Goal: Use online tool/utility: Utilize a website feature to perform a specific function

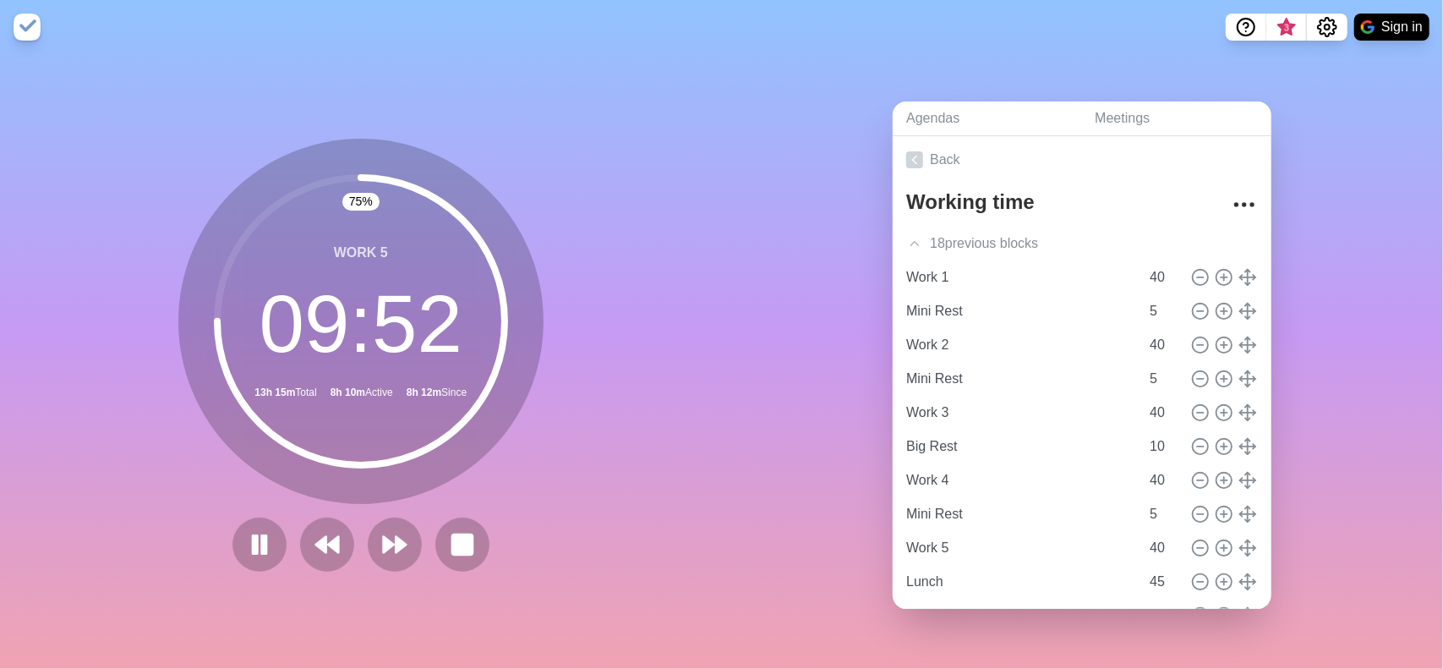
scroll to position [616, 0]
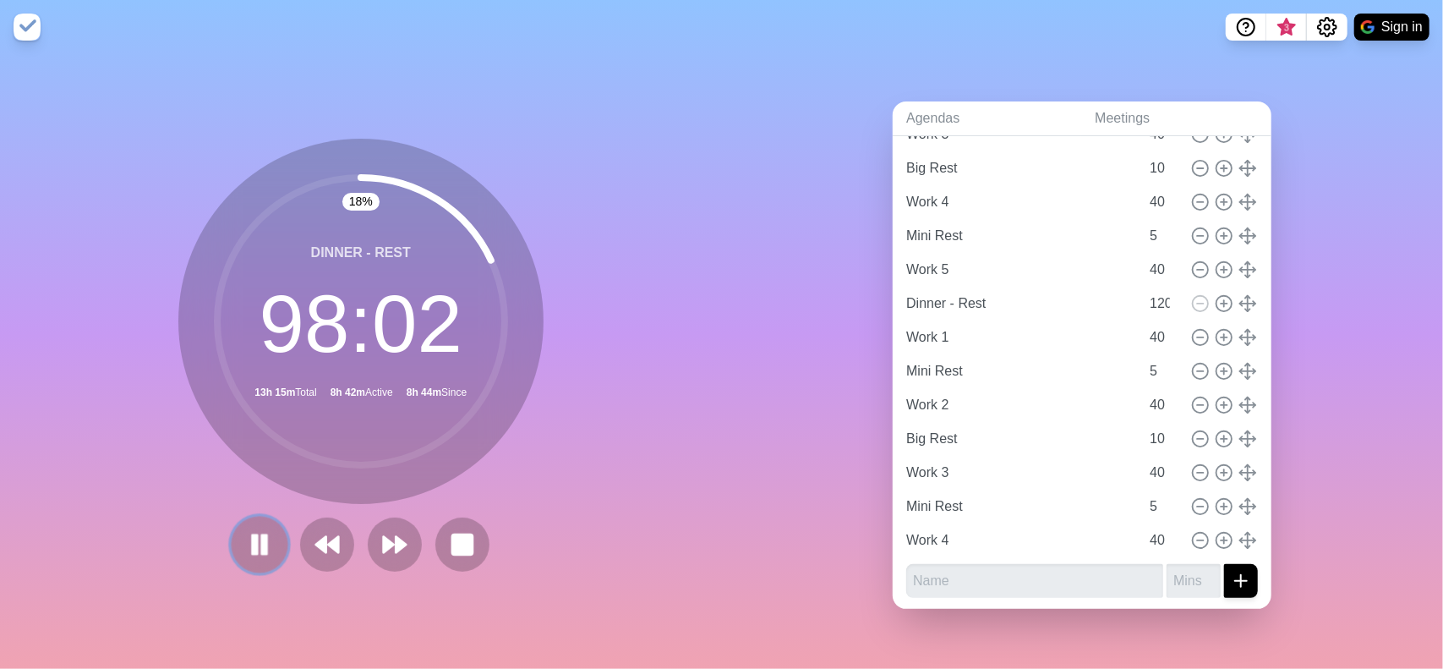
click at [262, 539] on rect at bounding box center [264, 543] width 5 height 19
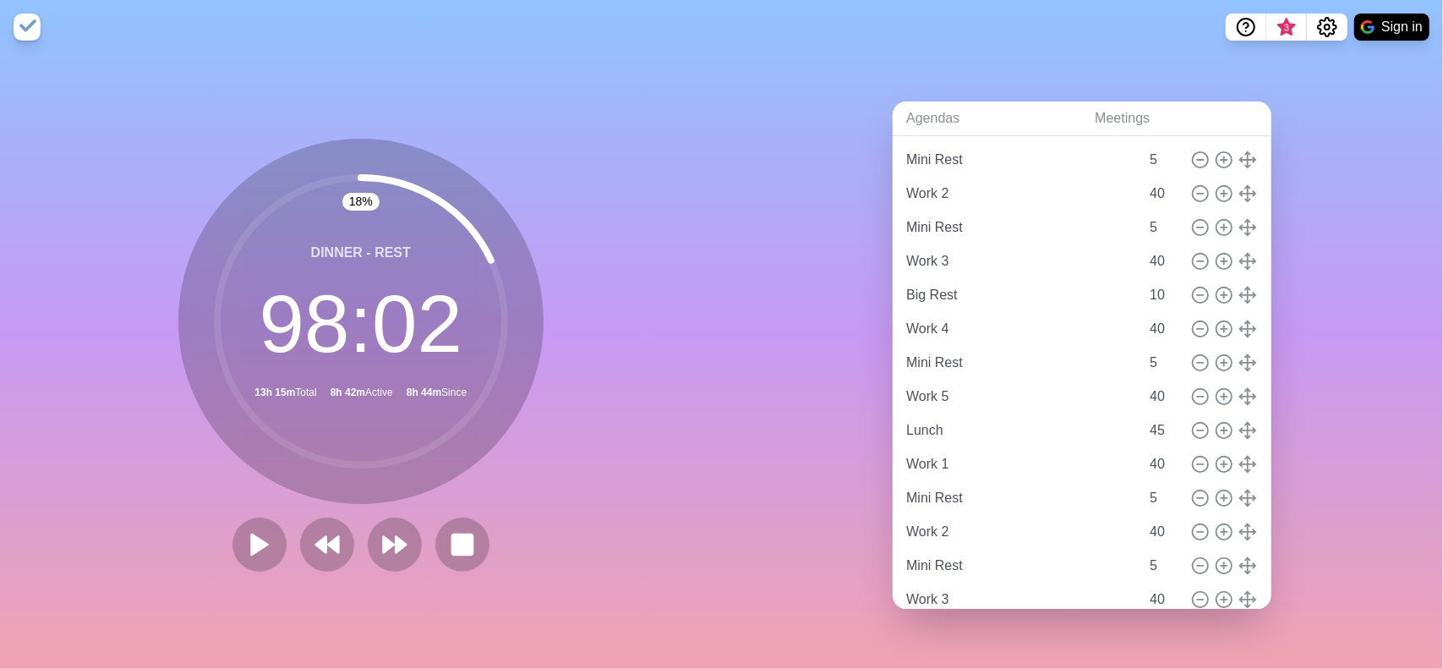
scroll to position [0, 0]
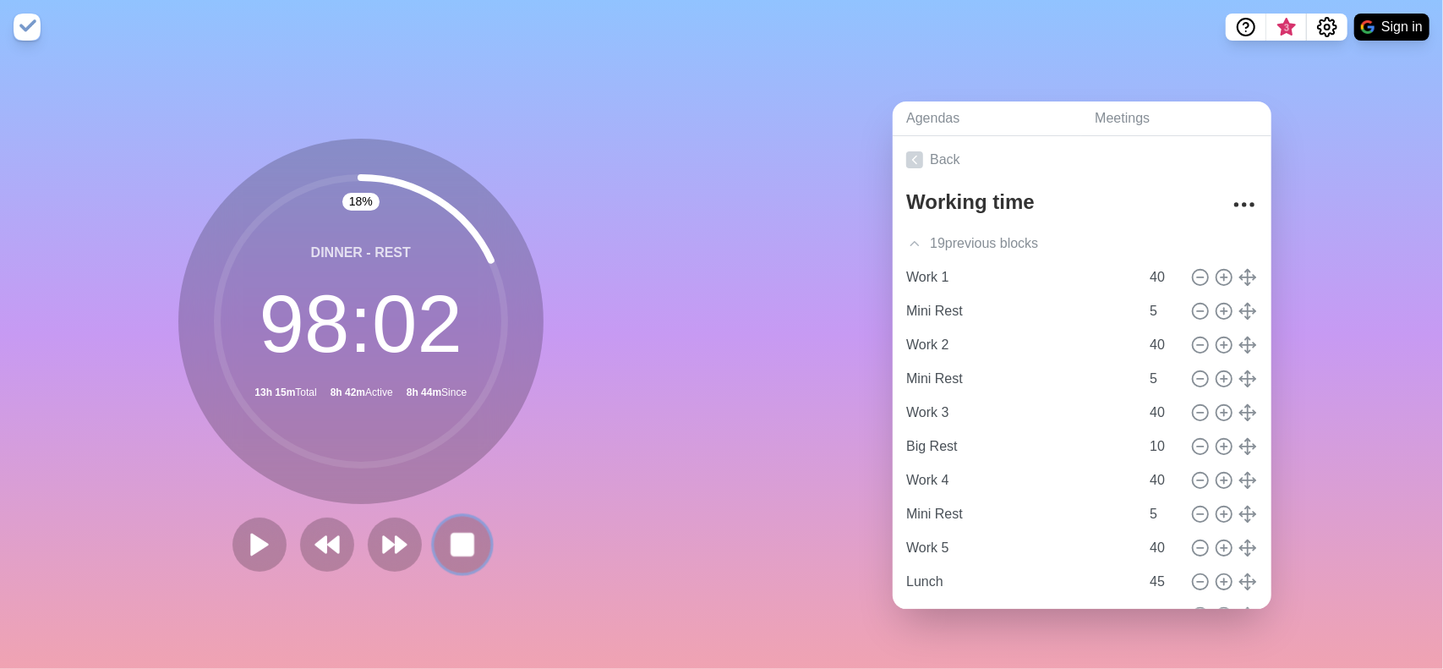
click at [453, 534] on rect at bounding box center [462, 544] width 21 height 21
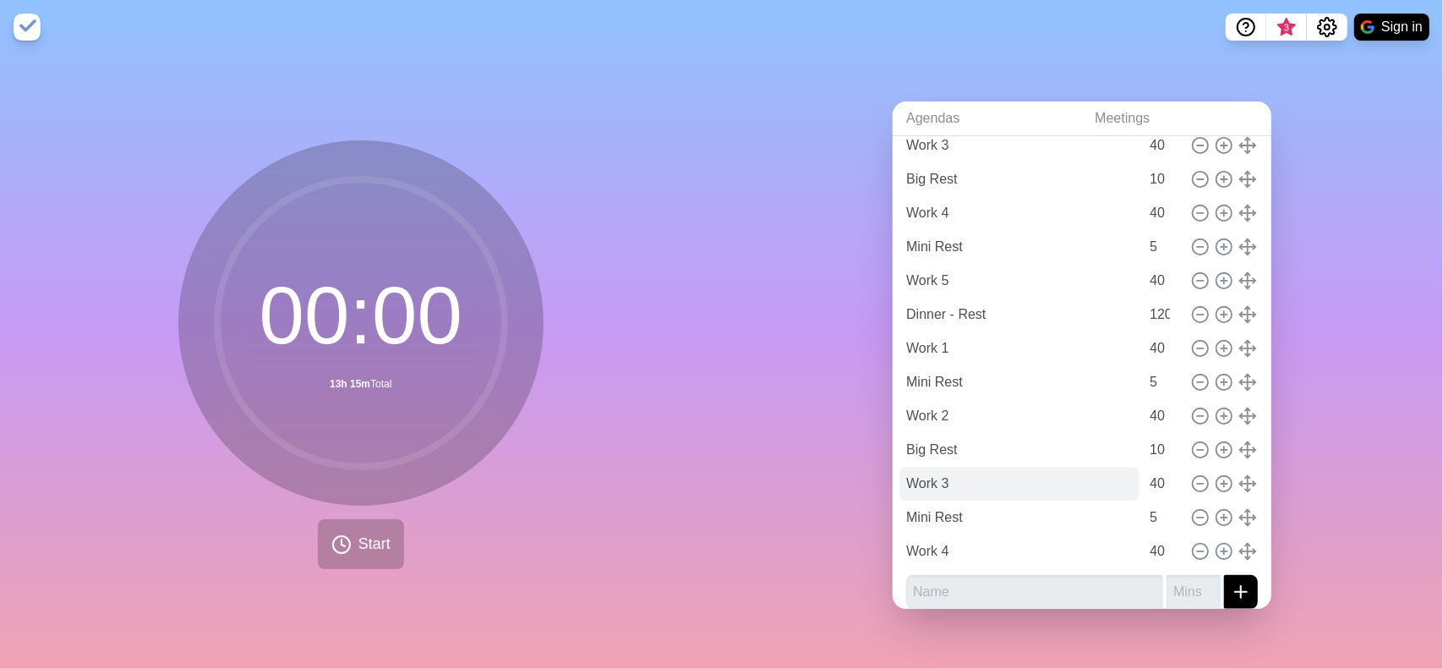
scroll to position [583, 0]
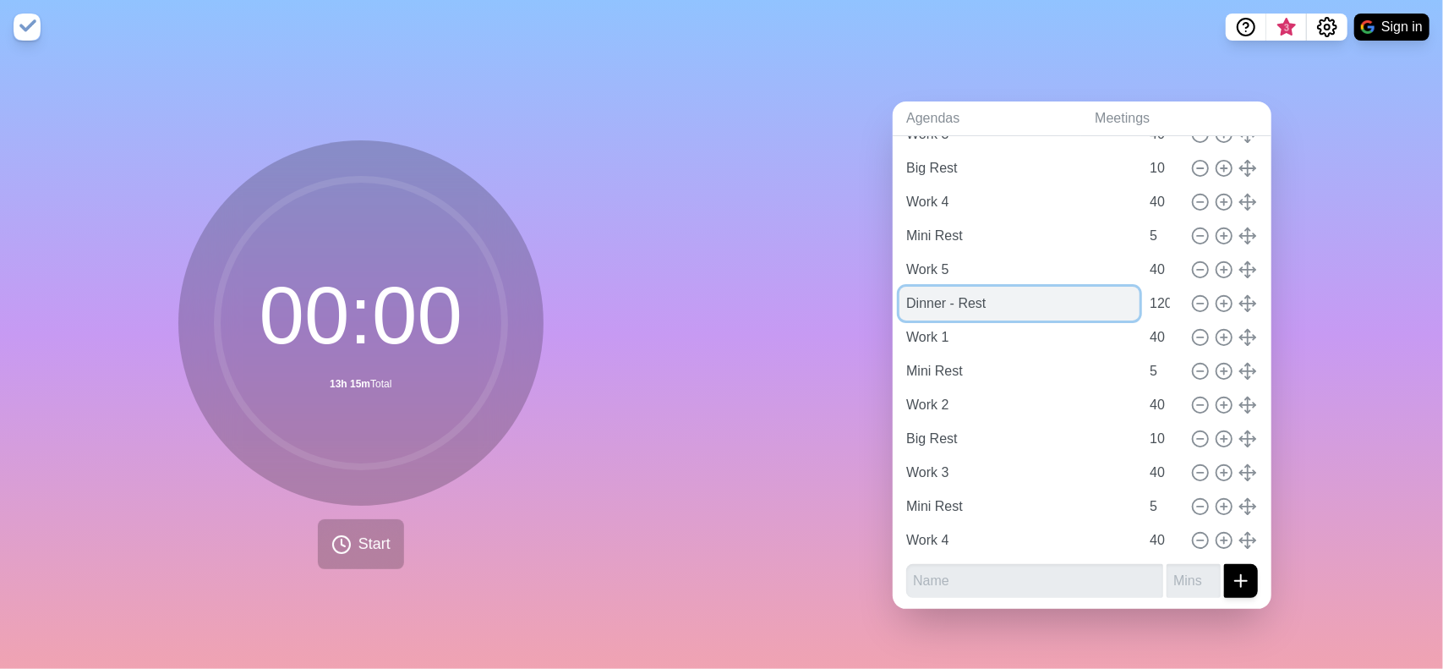
click at [977, 304] on input "Dinner - Rest" at bounding box center [1020, 304] width 240 height 34
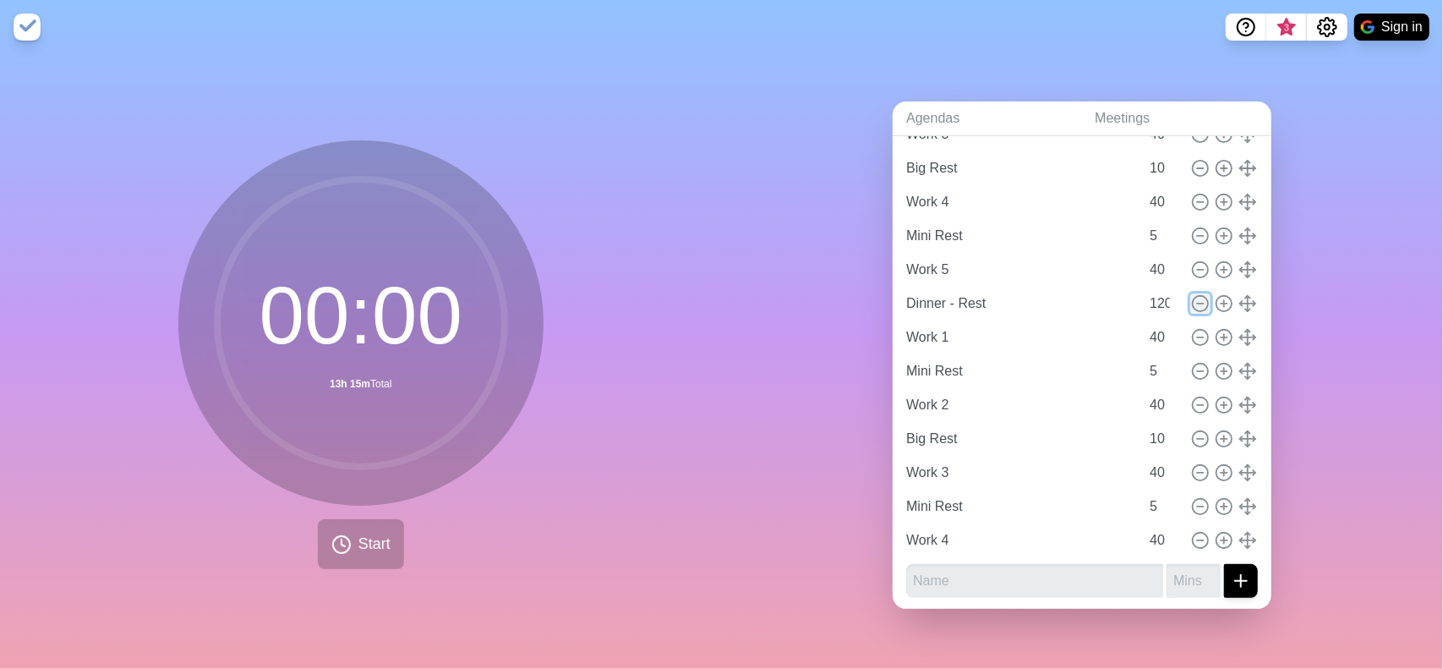
click at [1193, 298] on circle at bounding box center [1200, 302] width 15 height 15
type input "Work 1"
type input "40"
type input "Mini Rest"
type input "5"
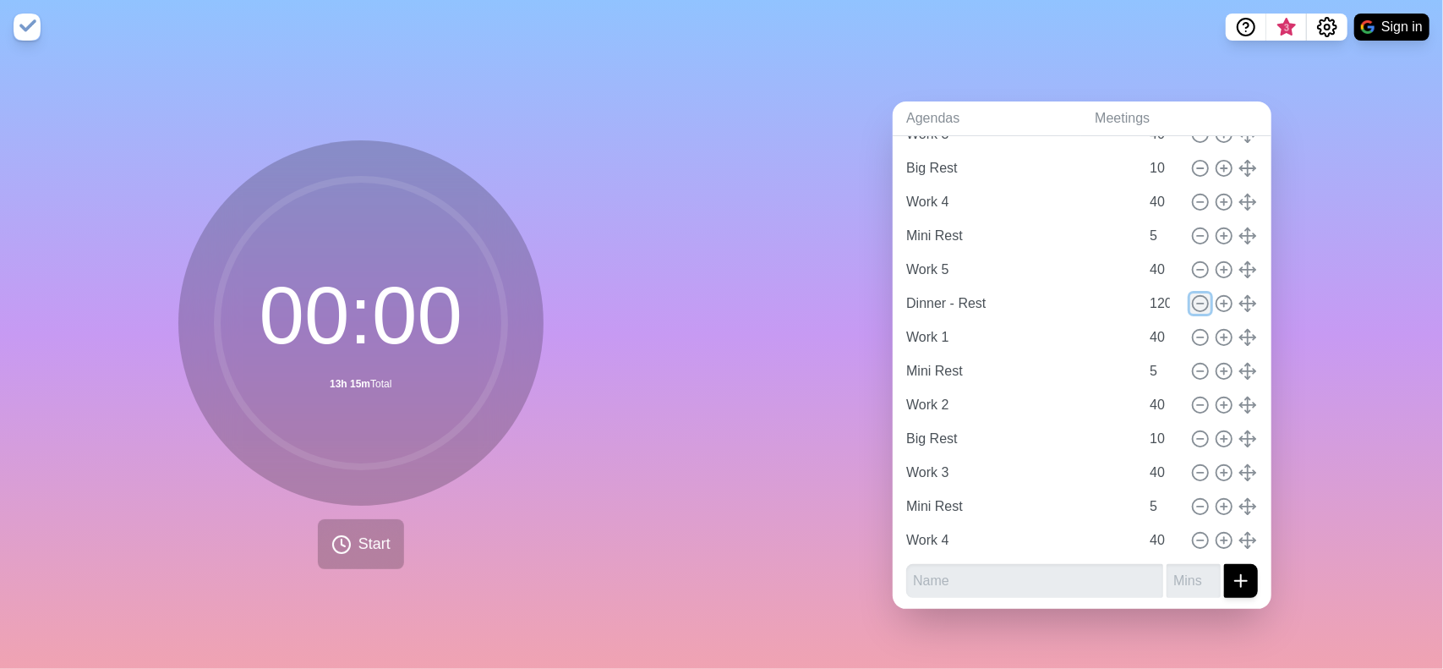
type input "Work 2"
type input "40"
type input "Big Rest"
type input "10"
type input "Work 3"
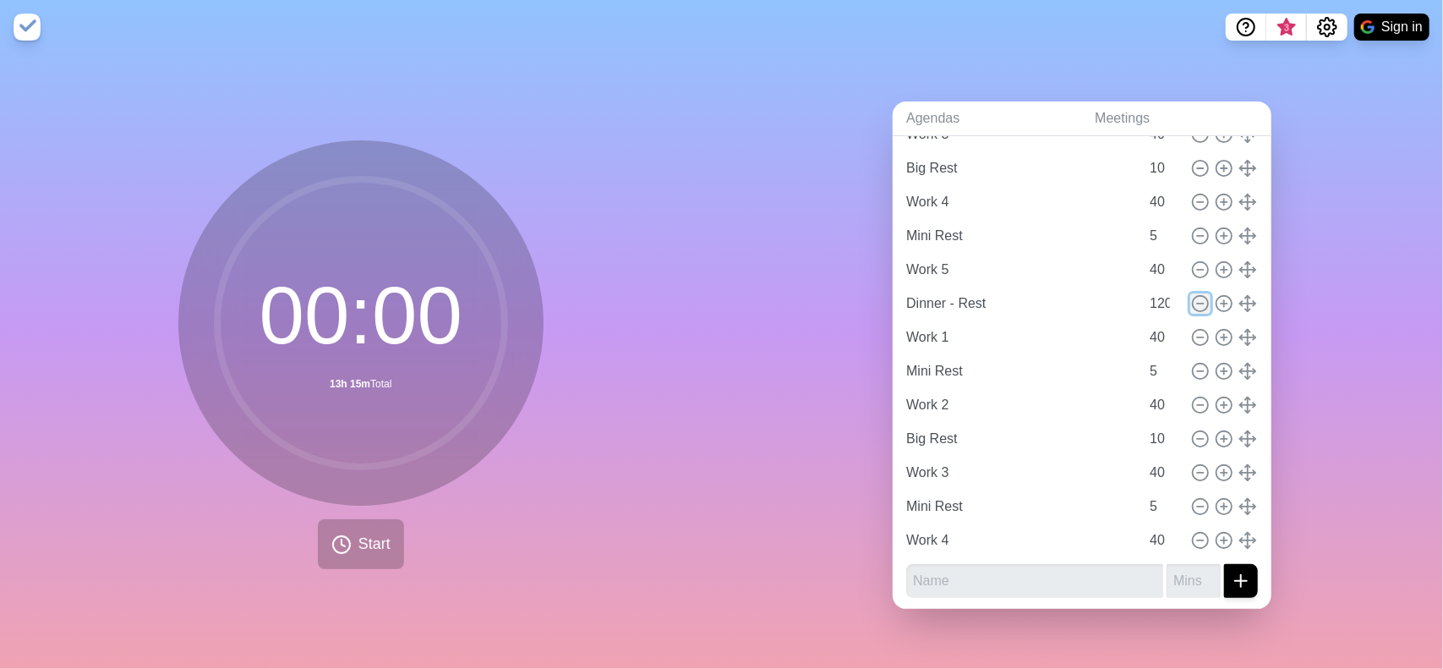
type input "40"
type input "Mini Rest"
type input "5"
type input "Work 4"
type input "40"
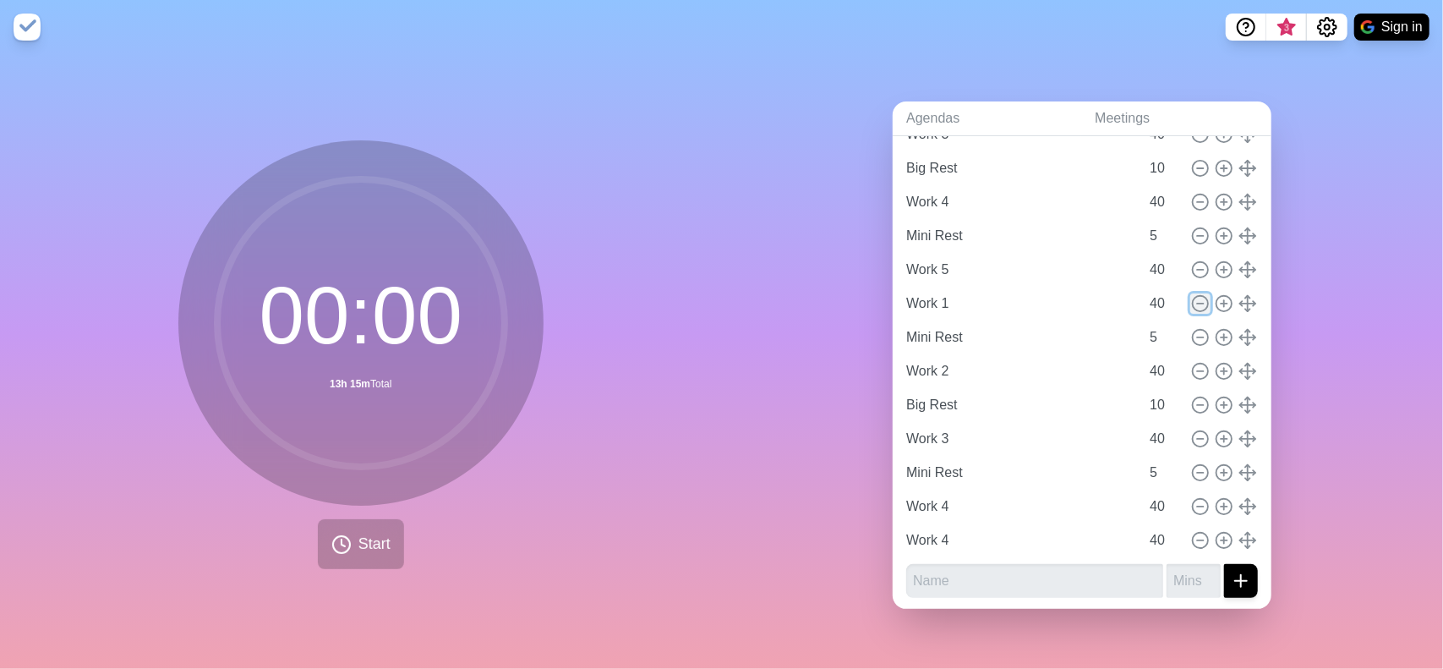
scroll to position [549, 0]
click at [1191, 531] on icon at bounding box center [1200, 540] width 19 height 19
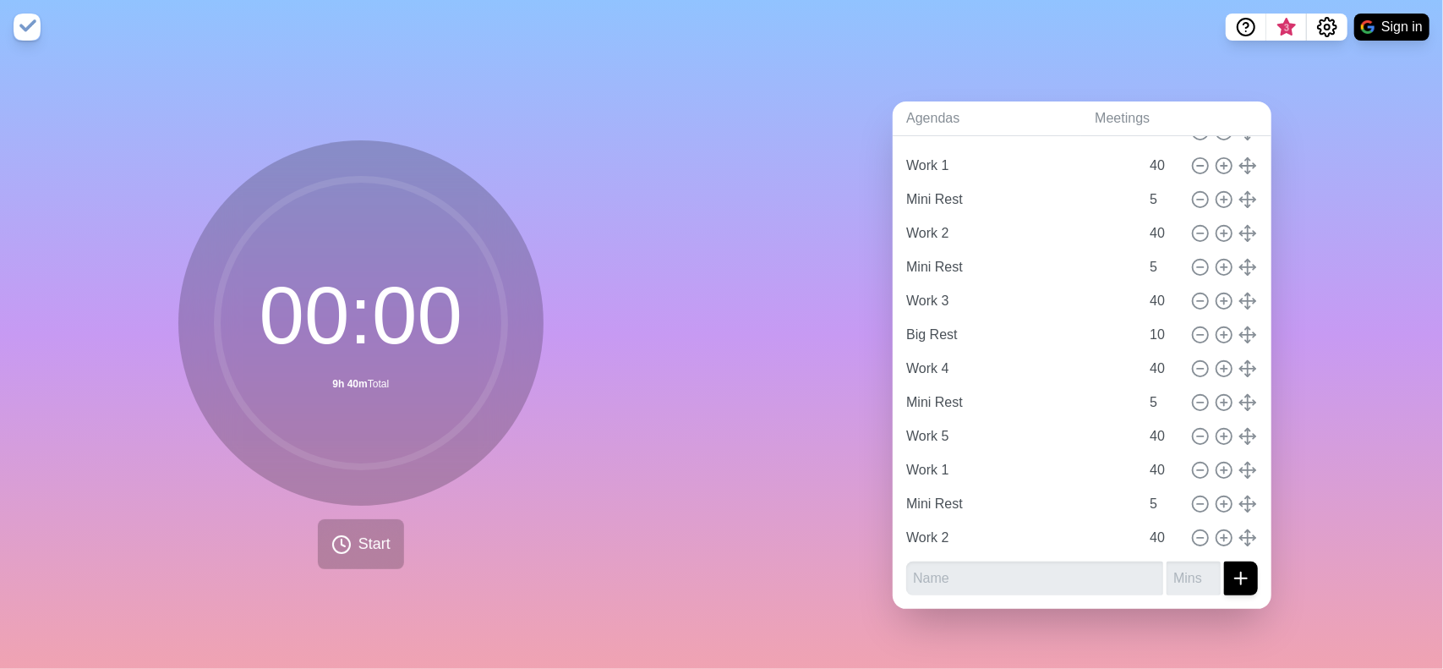
scroll to position [413, 0]
drag, startPoint x: 957, startPoint y: 530, endPoint x: 912, endPoint y: 534, distance: 45.8
click at [912, 534] on input "Work 2" at bounding box center [1020, 540] width 240 height 34
click at [1191, 531] on icon at bounding box center [1200, 540] width 19 height 19
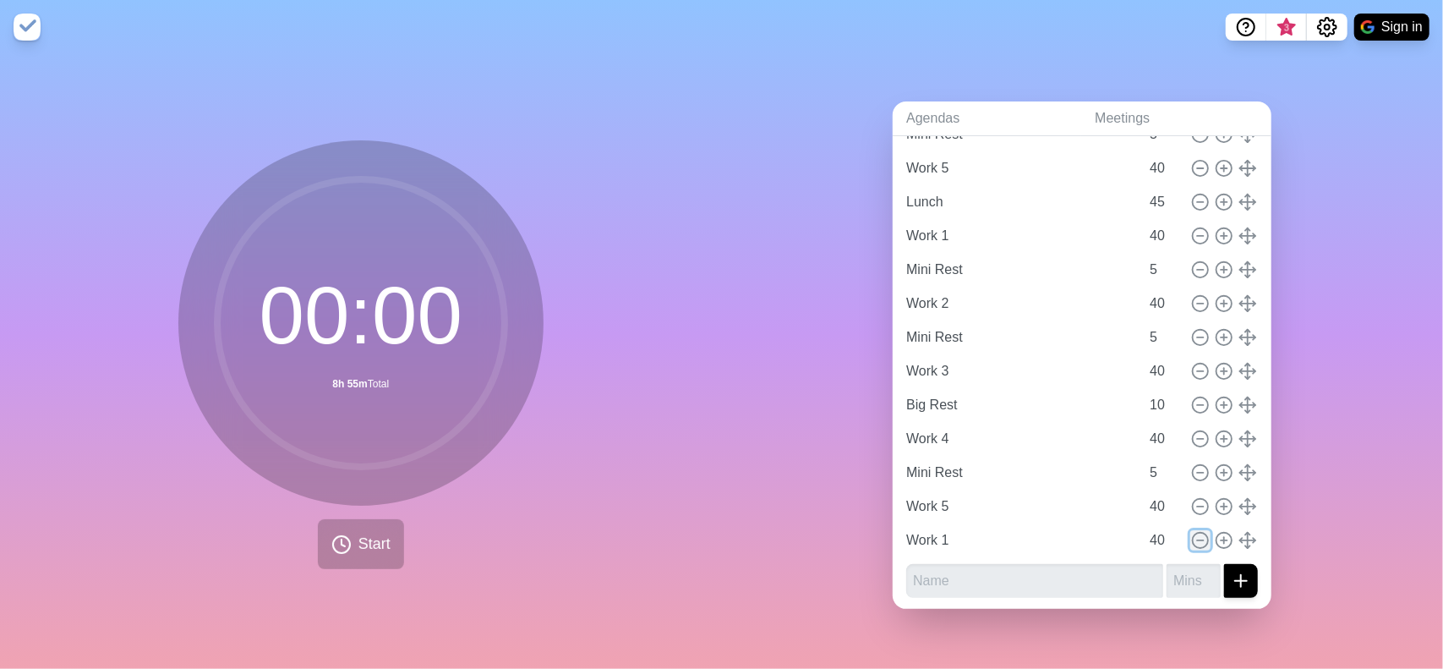
click at [1191, 531] on icon at bounding box center [1200, 540] width 19 height 19
click at [838, 583] on div "Agendas Meetings Back Working time Work 1 40 Mini Rest 5 Work 2 40 Mini Rest 5 …" at bounding box center [1083, 361] width 722 height 615
click at [989, 633] on div "Agendas Meetings Back Working time Work 1 40 Mini Rest 5 Work 2 40 Mini Rest 5 …" at bounding box center [1083, 361] width 722 height 615
click at [854, 518] on div "Agendas Meetings Back Working time Work 1 40 Mini Rest 5 Work 2 40 Mini Rest 5 …" at bounding box center [1083, 361] width 722 height 615
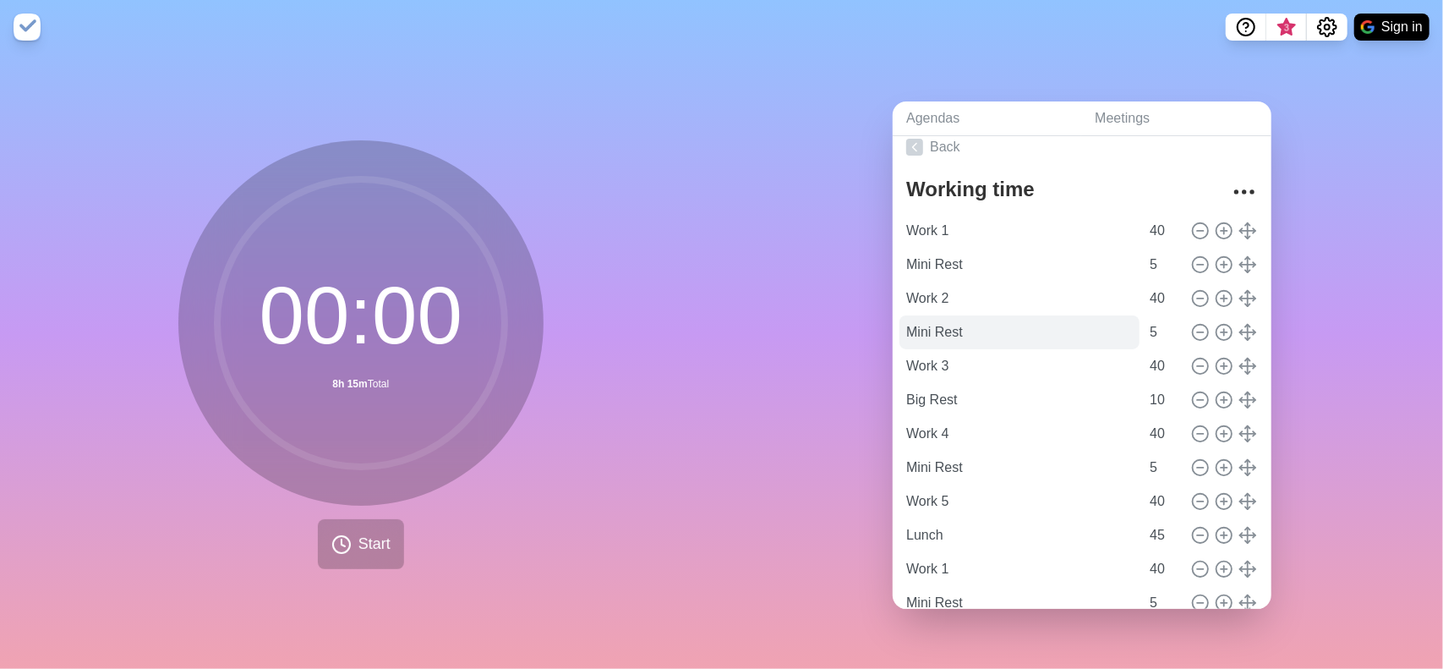
scroll to position [0, 0]
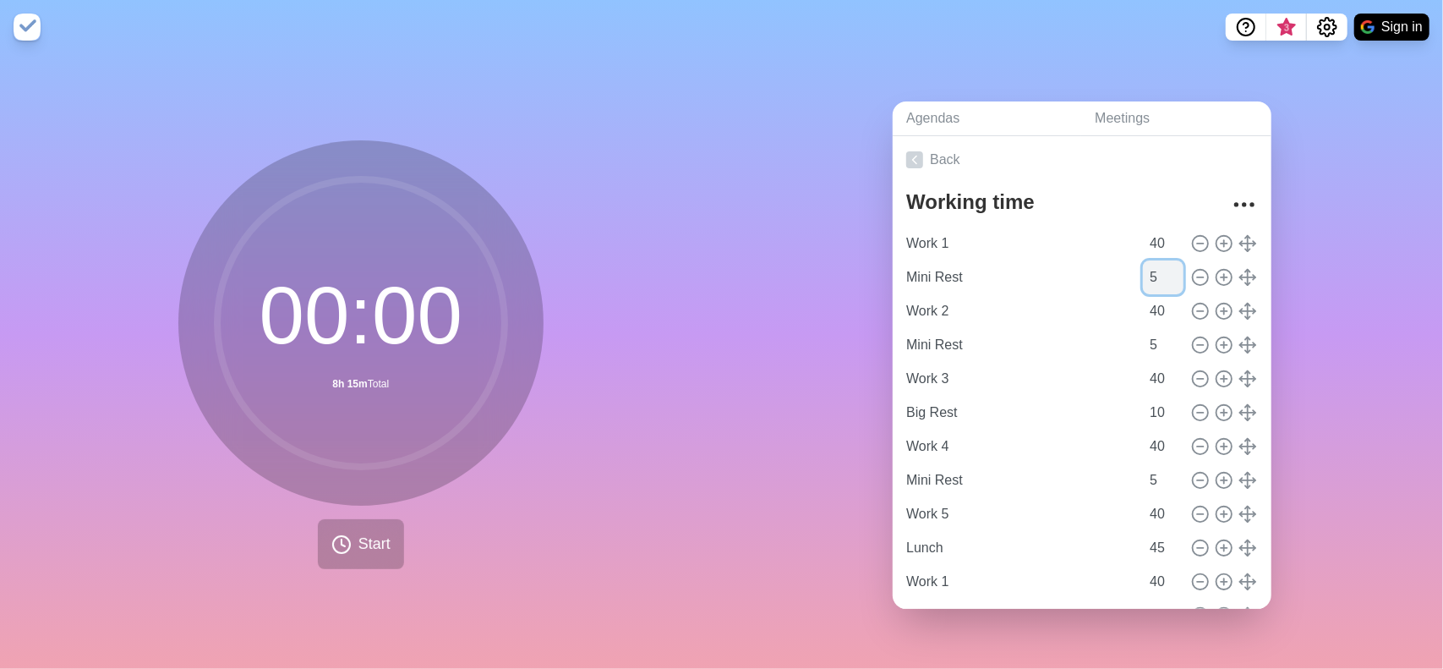
click at [1143, 277] on input "5" at bounding box center [1163, 277] width 41 height 34
click at [1367, 293] on div "Agendas Meetings Back Working time Work 1 40 Mini Rest 5 Work 2 40 Mini Rest 5 …" at bounding box center [1083, 361] width 722 height 615
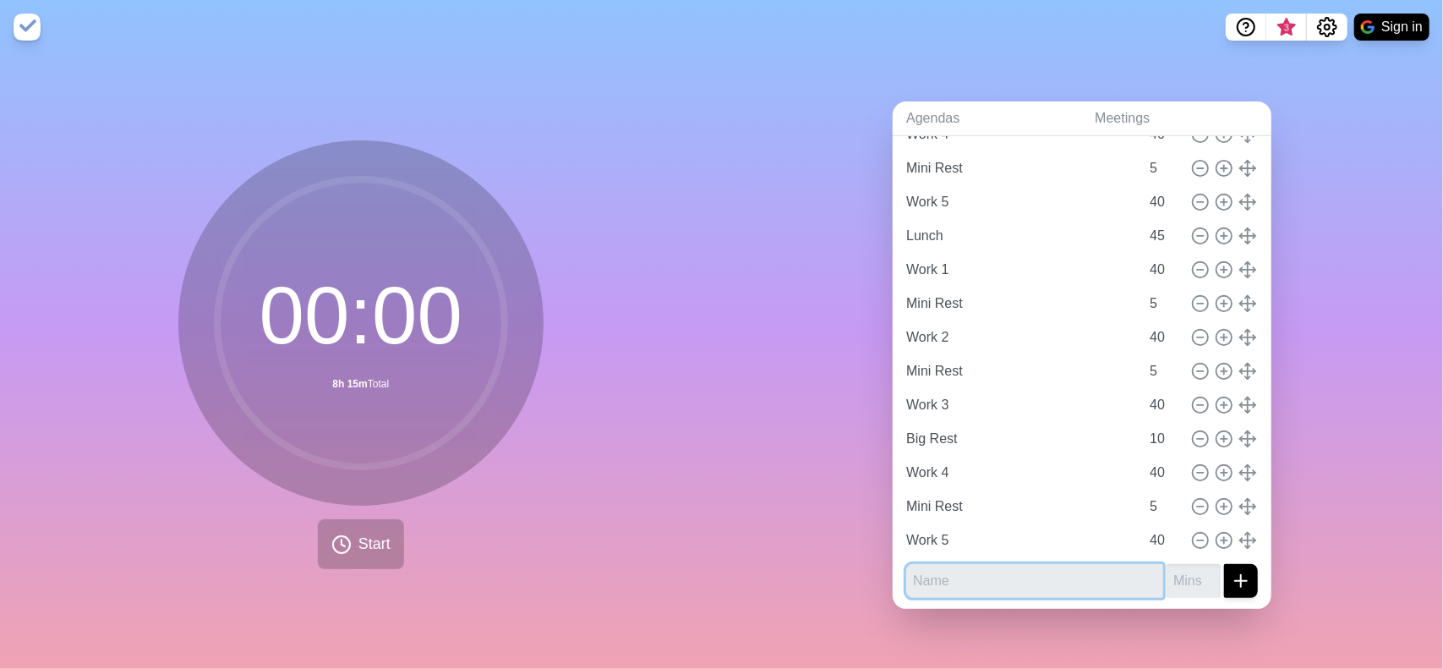
click at [959, 579] on input "text" at bounding box center [1034, 581] width 257 height 34
click at [844, 589] on div "Agendas Meetings Back Working time Work 1 40 Mini Rest 5 Work 2 40 Mini Rest 5 …" at bounding box center [1083, 361] width 722 height 615
click at [961, 564] on input "text" at bounding box center [1034, 581] width 257 height 34
click at [1312, 485] on div "Agendas Meetings Back Working time Work 1 40 Mini Rest 5 Work 2 40 Mini Rest 5 …" at bounding box center [1083, 361] width 722 height 615
